Goal: Find specific page/section: Find specific page/section

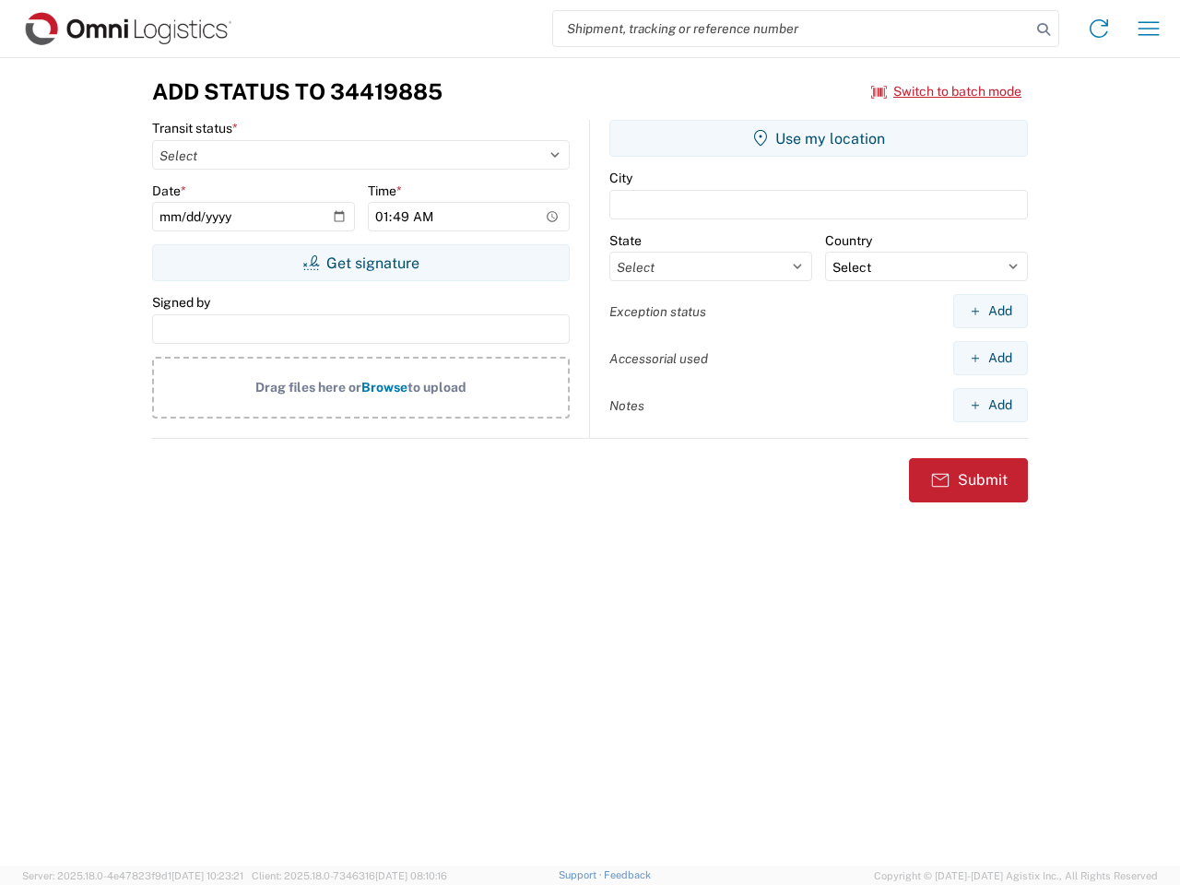
click at [792, 29] on input "search" at bounding box center [792, 28] width 478 height 35
click at [1044, 30] on icon at bounding box center [1044, 30] width 26 height 26
click at [1099, 29] on icon at bounding box center [1099, 29] width 30 height 30
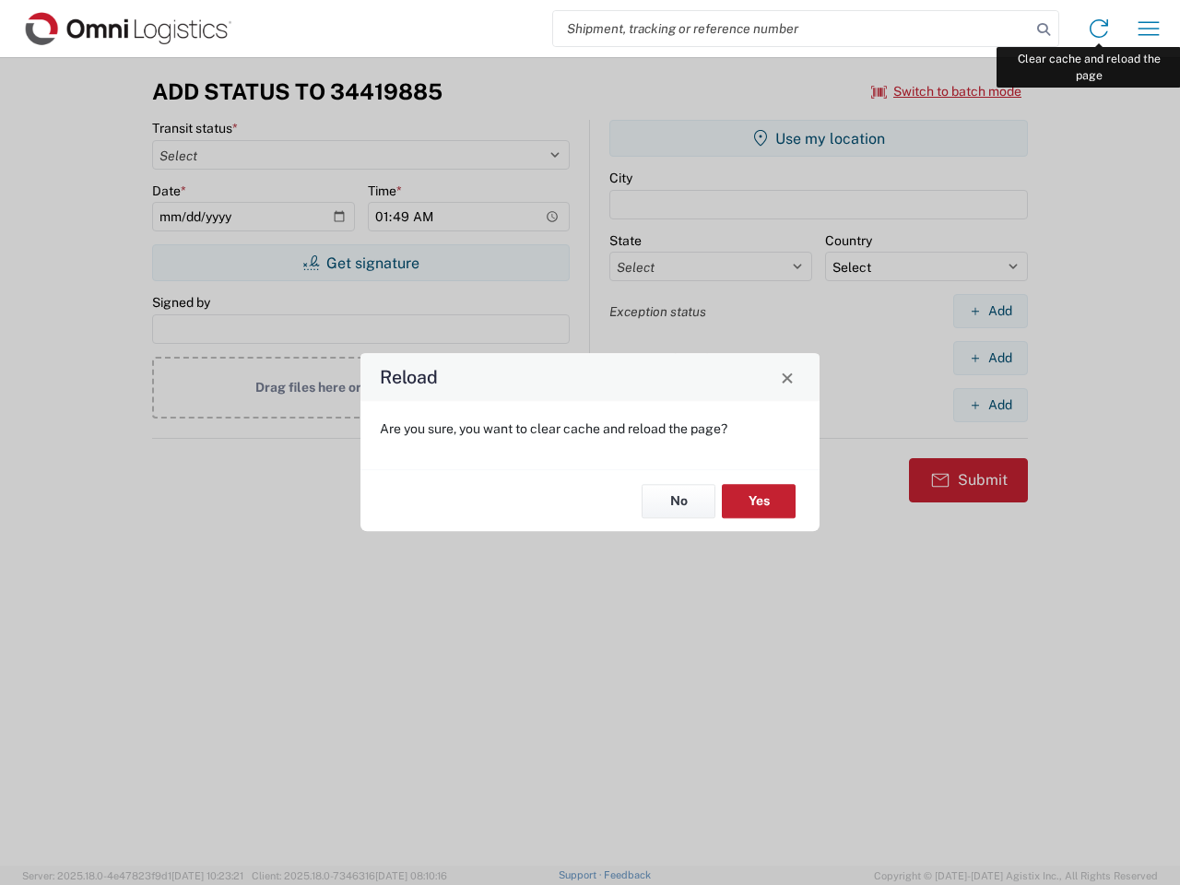
click at [1149, 29] on div "Reload Are you sure, you want to clear cache and reload the page? No Yes" at bounding box center [590, 442] width 1180 height 885
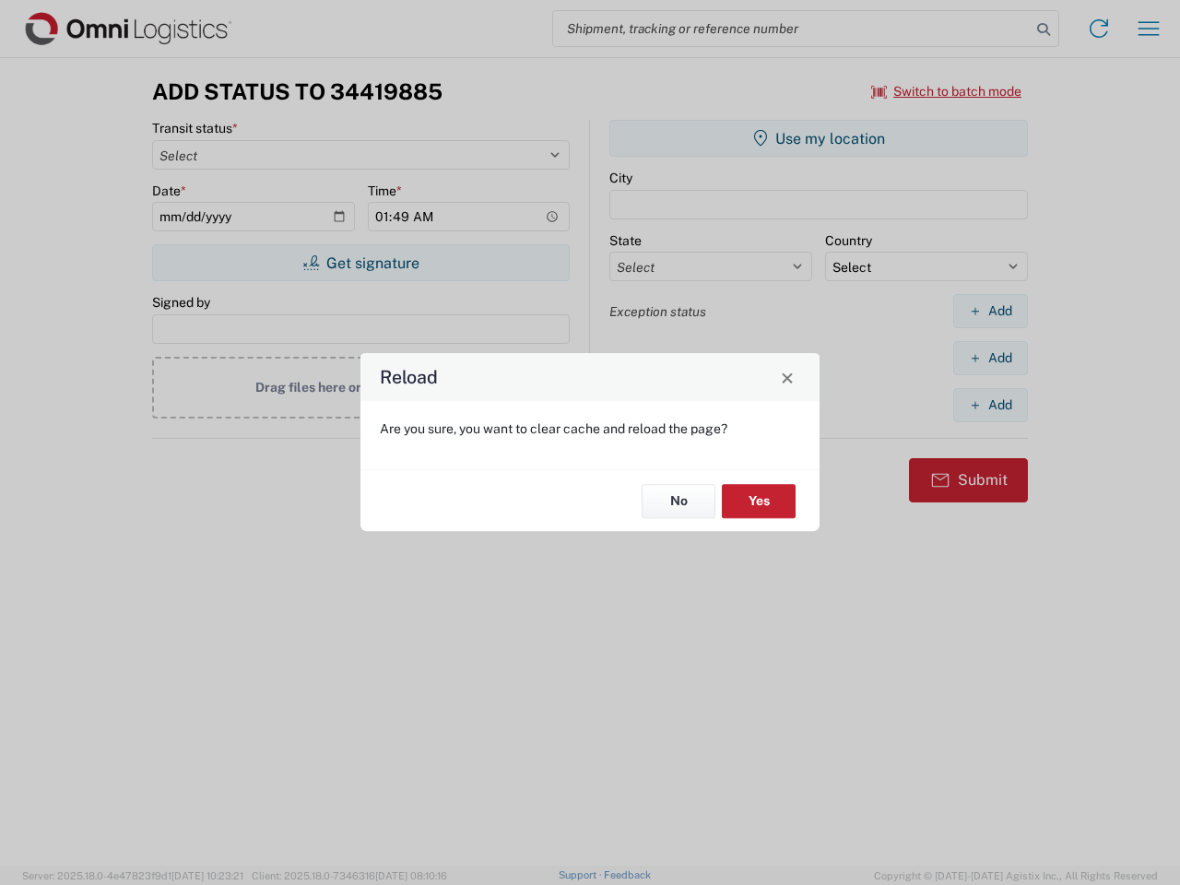
click at [947, 91] on div "Reload Are you sure, you want to clear cache and reload the page? No Yes" at bounding box center [590, 442] width 1180 height 885
click at [360, 263] on div "Reload Are you sure, you want to clear cache and reload the page? No Yes" at bounding box center [590, 442] width 1180 height 885
click at [819, 138] on div "Reload Are you sure, you want to clear cache and reload the page? No Yes" at bounding box center [590, 442] width 1180 height 885
click at [990, 311] on div "Reload Are you sure, you want to clear cache and reload the page? No Yes" at bounding box center [590, 442] width 1180 height 885
click at [990, 358] on div "Reload Are you sure, you want to clear cache and reload the page? No Yes" at bounding box center [590, 442] width 1180 height 885
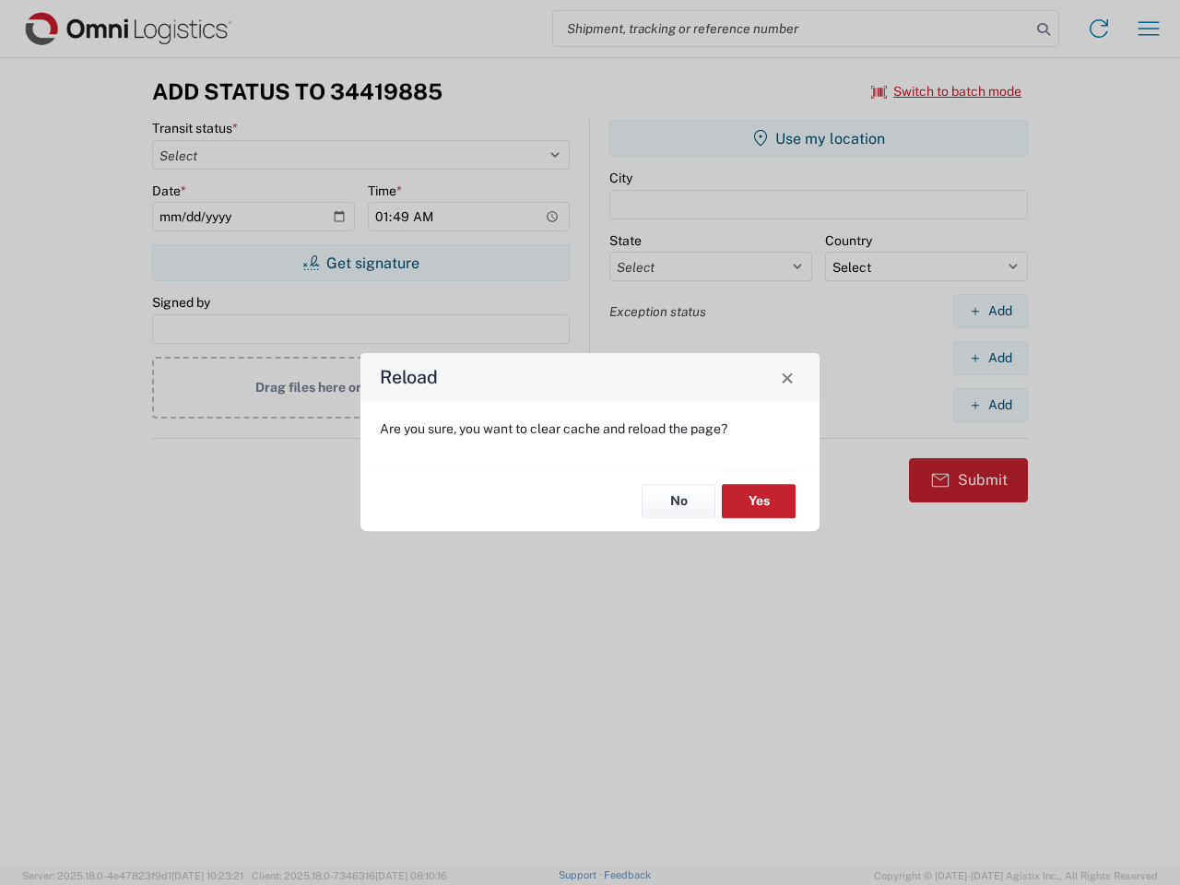
click at [990, 405] on div "Reload Are you sure, you want to clear cache and reload the page? No Yes" at bounding box center [590, 442] width 1180 height 885
